Goal: Use online tool/utility: Utilize a website feature to perform a specific function

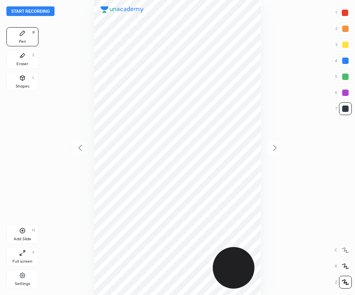
scroll to position [295, 226]
click at [342, 14] on div at bounding box center [344, 13] width 6 height 6
click at [39, 11] on button "Start recording" at bounding box center [30, 11] width 48 height 10
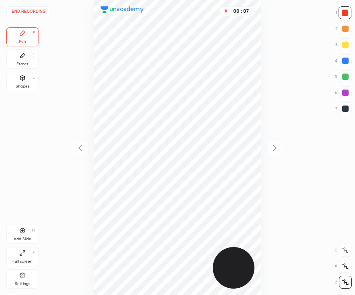
click at [347, 110] on div at bounding box center [345, 109] width 6 height 6
click at [347, 16] on div at bounding box center [344, 12] width 13 height 13
click at [350, 111] on div at bounding box center [344, 108] width 13 height 13
click at [23, 236] on div "Add Slide H" at bounding box center [22, 234] width 32 height 19
click at [22, 236] on div "Add Slide H" at bounding box center [22, 234] width 32 height 19
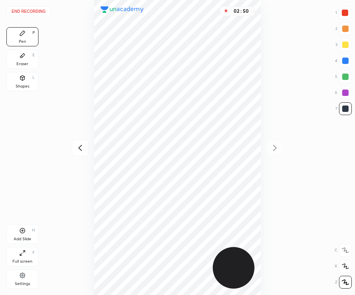
click at [263, 69] on div "02 : 50" at bounding box center [177, 147] width 226 height 295
click at [22, 239] on div "Add Slide" at bounding box center [23, 239] width 18 height 4
click at [344, 16] on div at bounding box center [344, 12] width 13 height 13
click at [18, 84] on div "Shapes" at bounding box center [23, 86] width 14 height 4
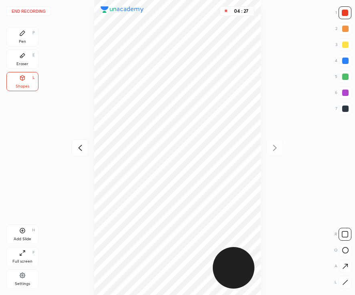
click at [32, 10] on button "End recording" at bounding box center [28, 11] width 44 height 10
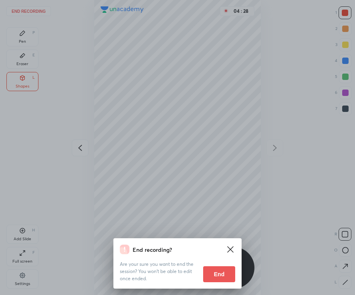
click at [220, 275] on button "End" at bounding box center [219, 274] width 32 height 16
